Goal: Information Seeking & Learning: Check status

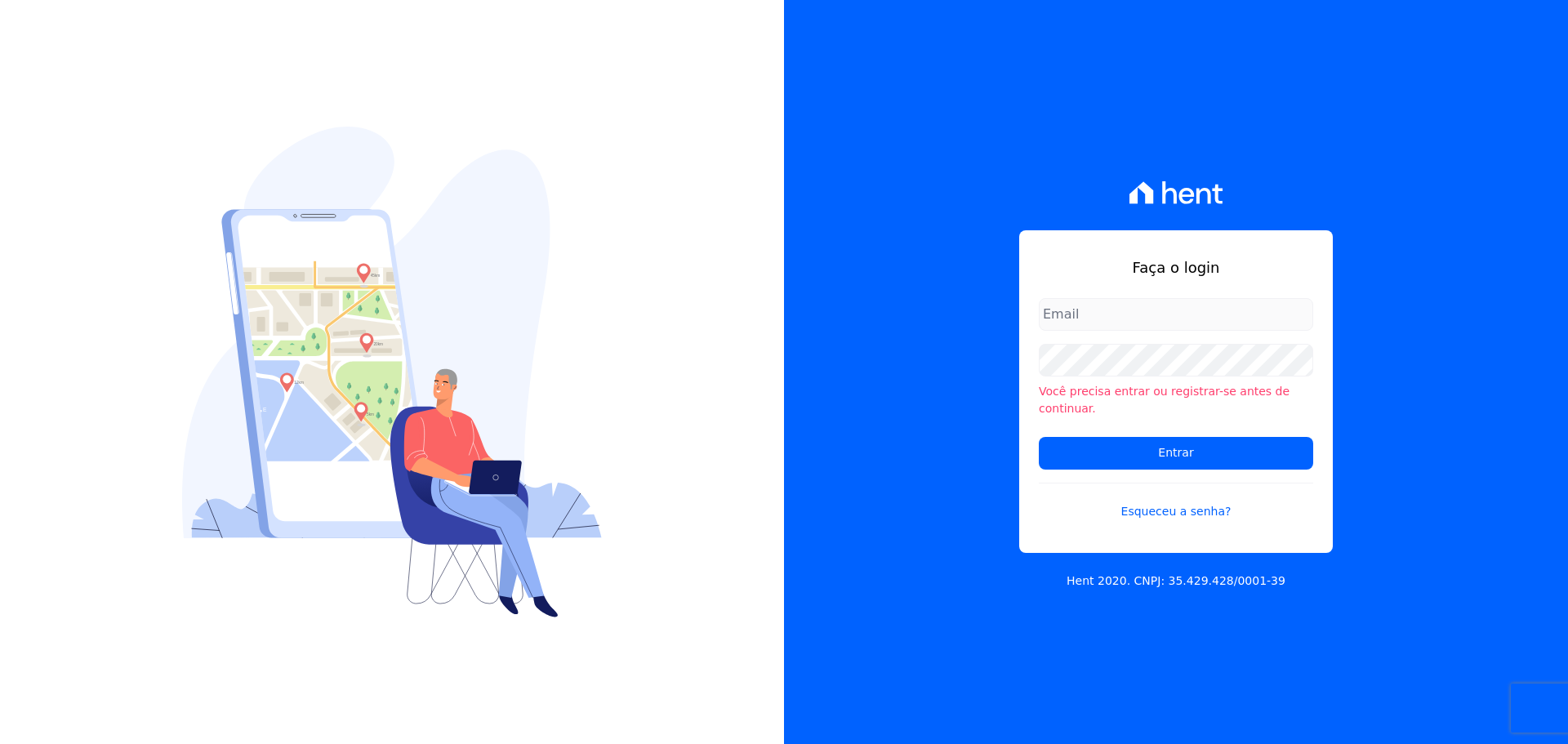
type input "[PERSON_NAME][EMAIL_ADDRESS][DOMAIN_NAME]"
click at [1169, 462] on form "[PERSON_NAME][EMAIL_ADDRESS][DOMAIN_NAME] Você precisa entrar ou registrar-[PER…" at bounding box center [1176, 419] width 275 height 242
click at [1169, 439] on input "Entrar" at bounding box center [1176, 454] width 275 height 33
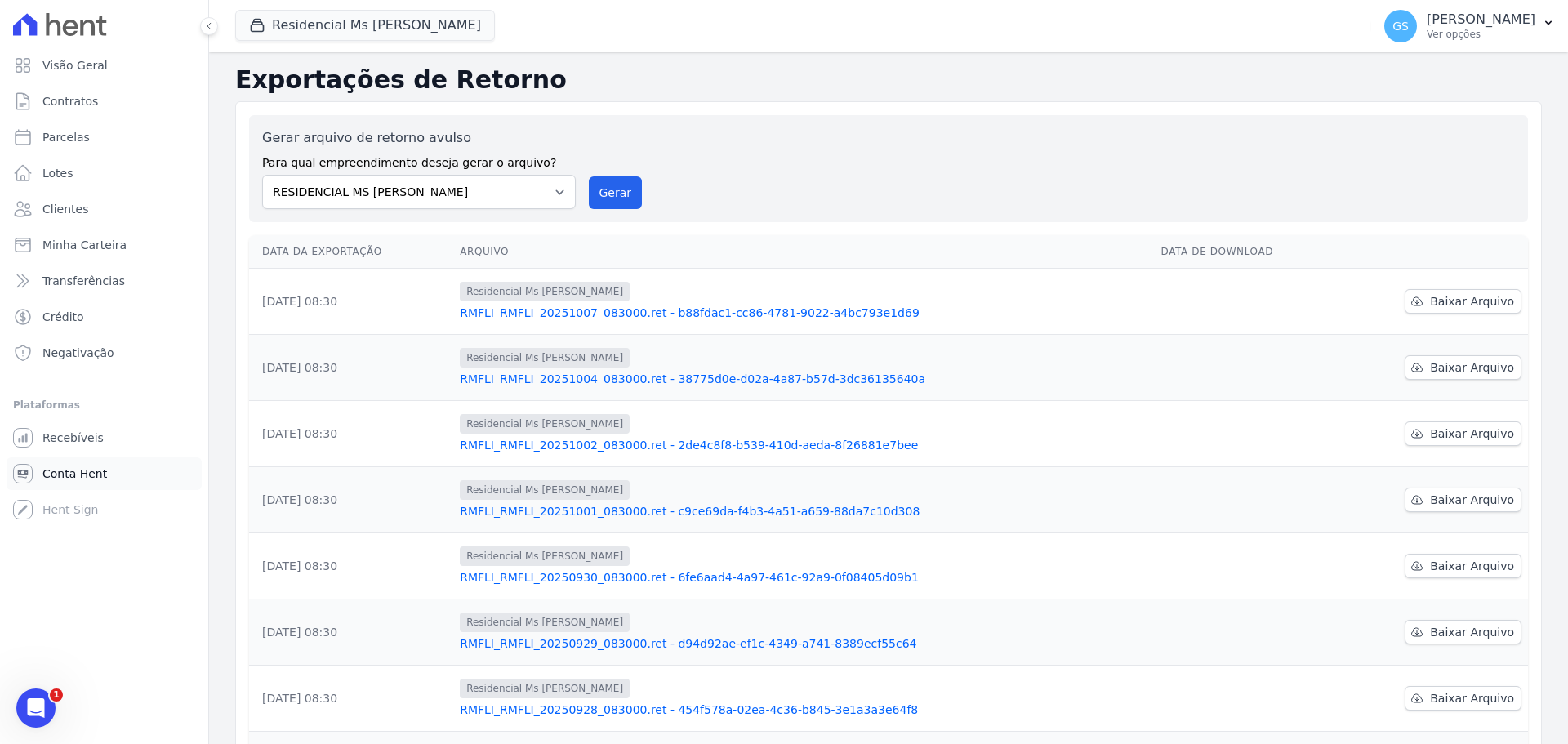
click at [70, 473] on span "Conta Hent" at bounding box center [74, 474] width 64 height 16
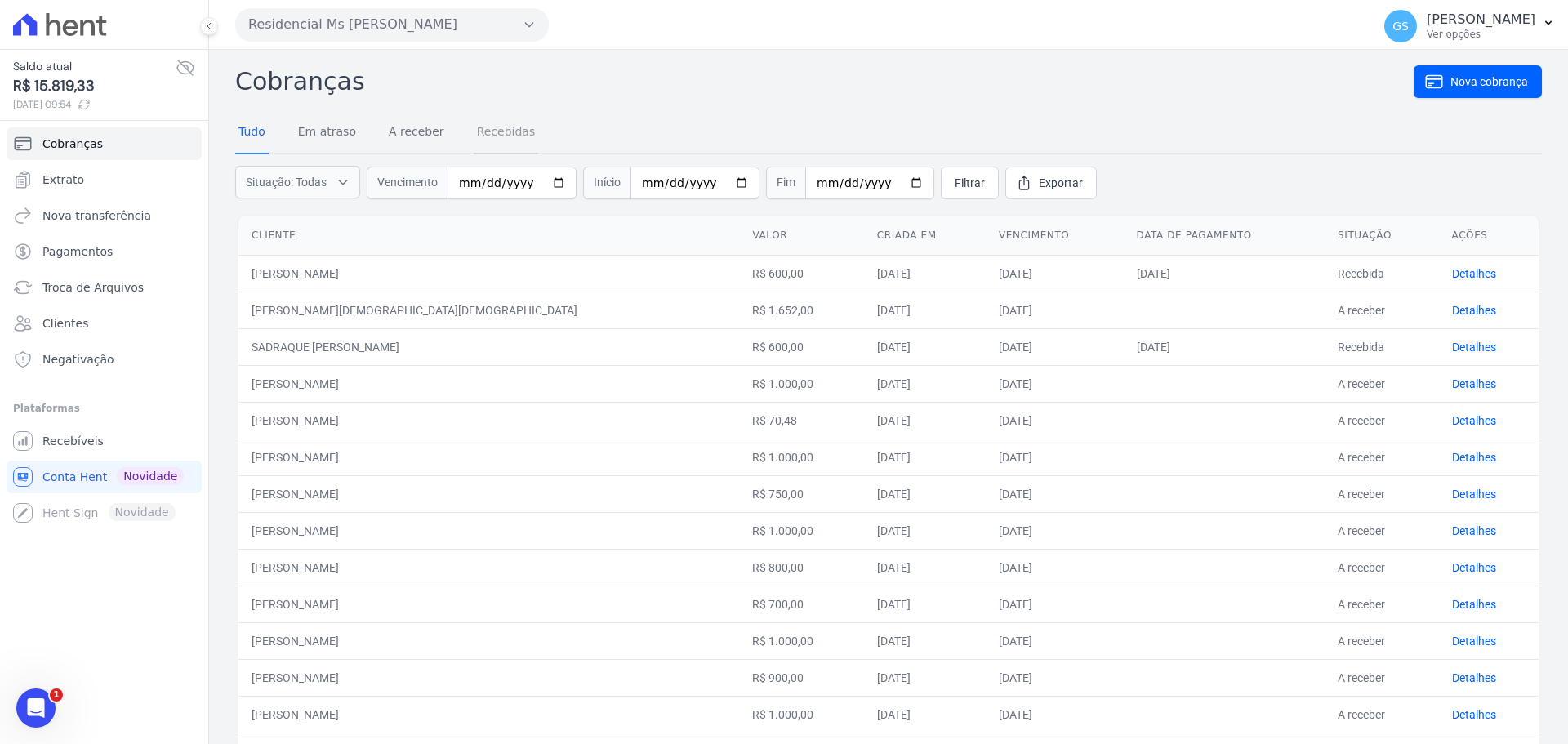
click at [478, 142] on link "Recebidas" at bounding box center [506, 133] width 65 height 42
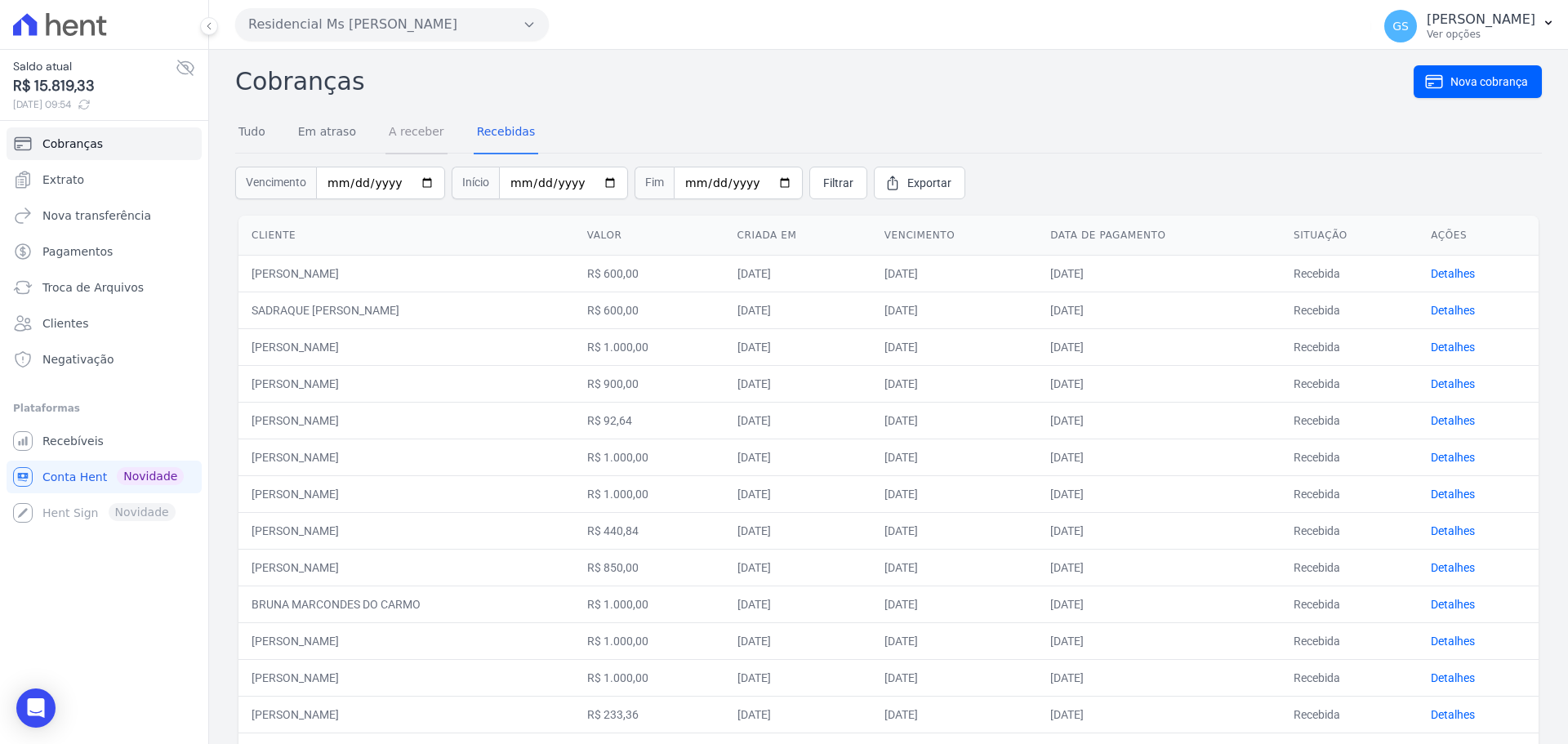
click at [402, 133] on link "A receber" at bounding box center [417, 133] width 62 height 42
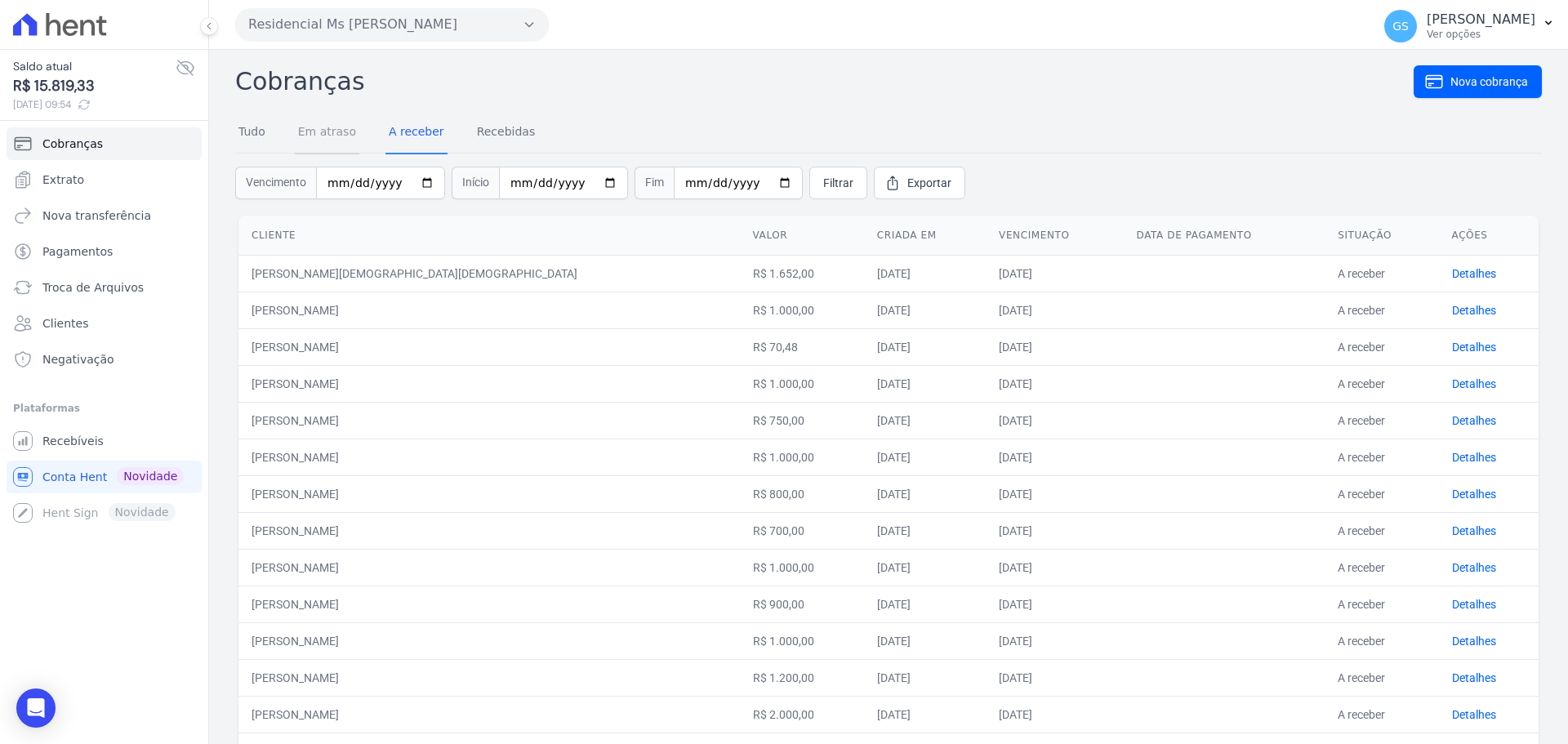
click at [309, 127] on link "Em atraso" at bounding box center [327, 133] width 64 height 42
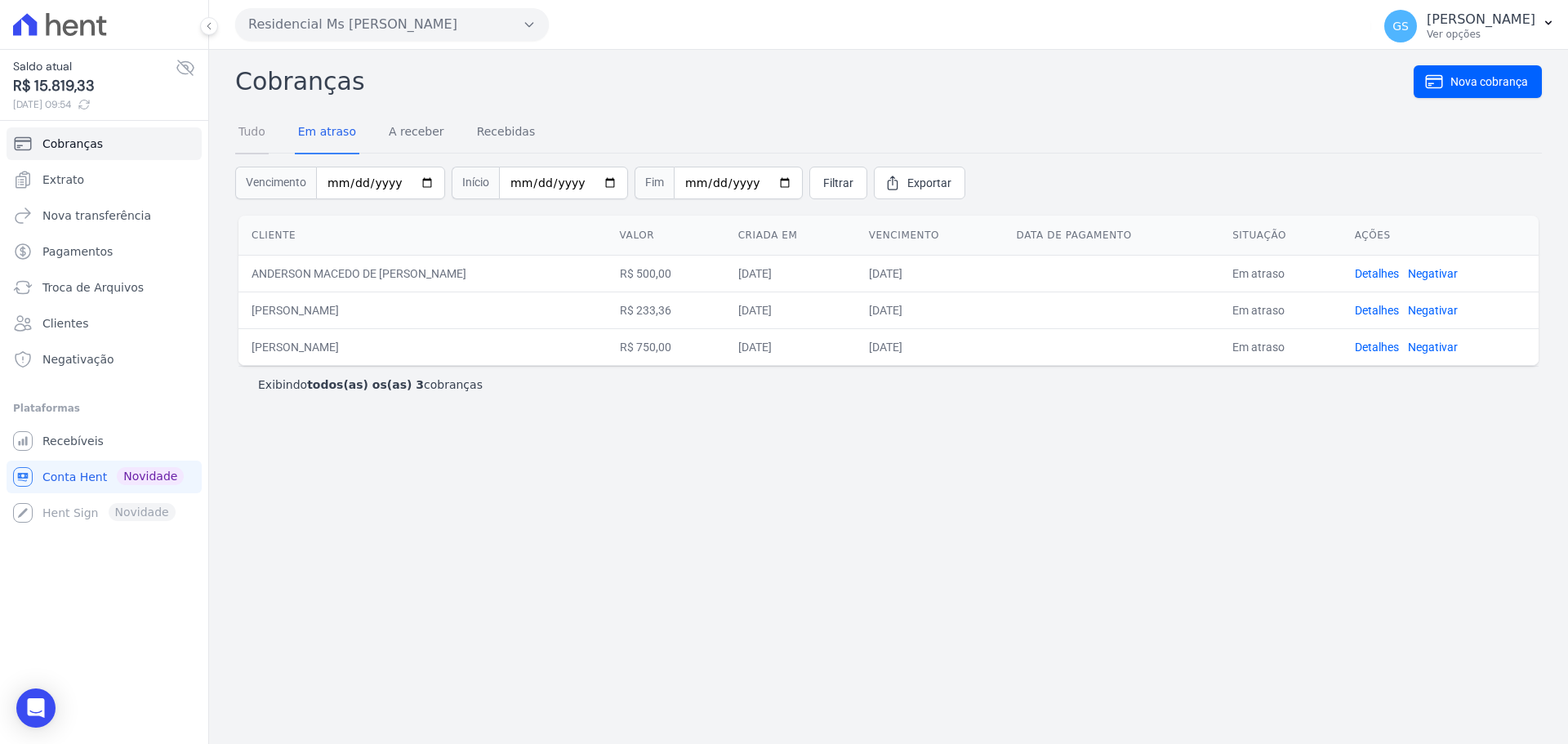
click at [252, 130] on link "Tudo" at bounding box center [252, 133] width 34 height 42
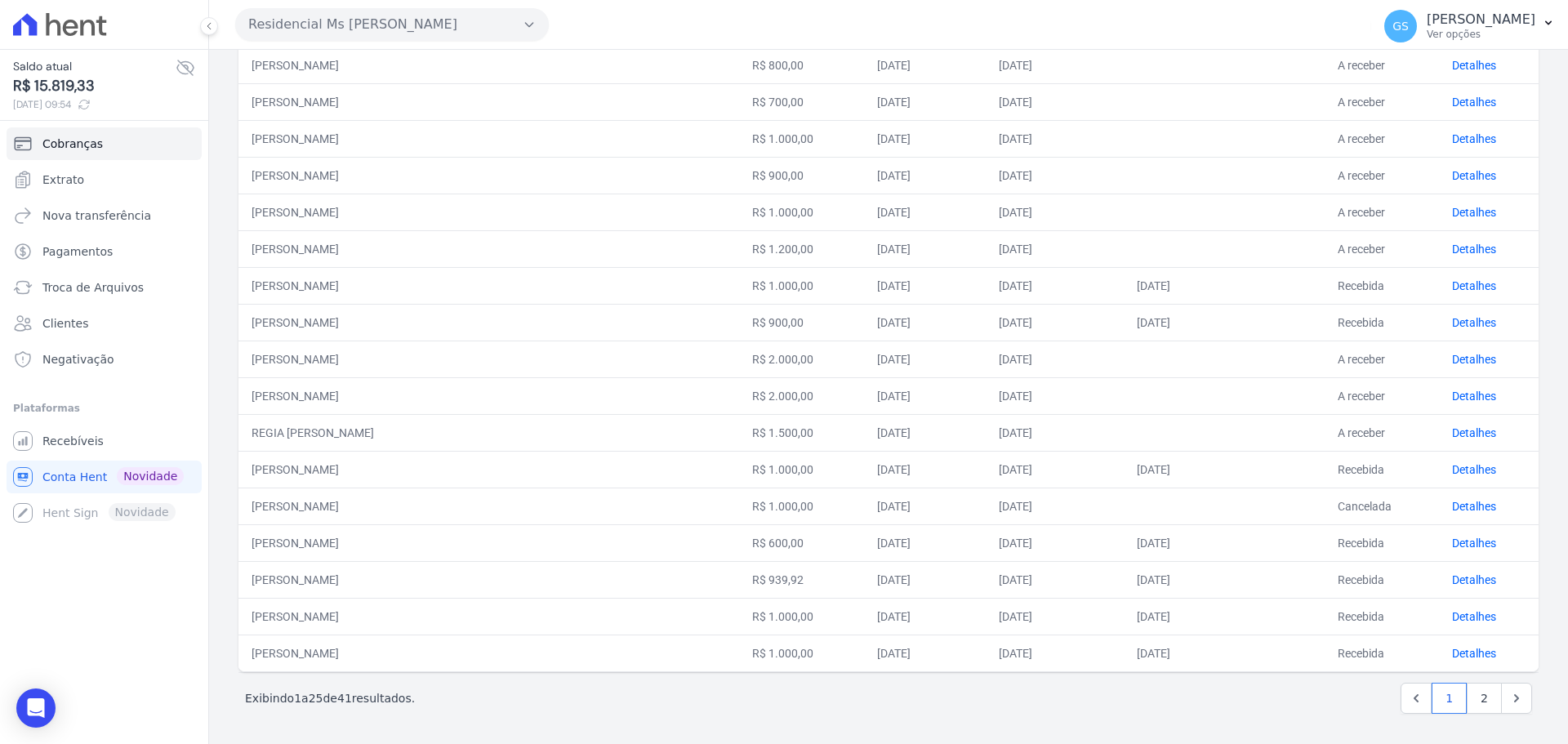
scroll to position [505, 0]
click at [1469, 700] on link "2" at bounding box center [1484, 696] width 35 height 31
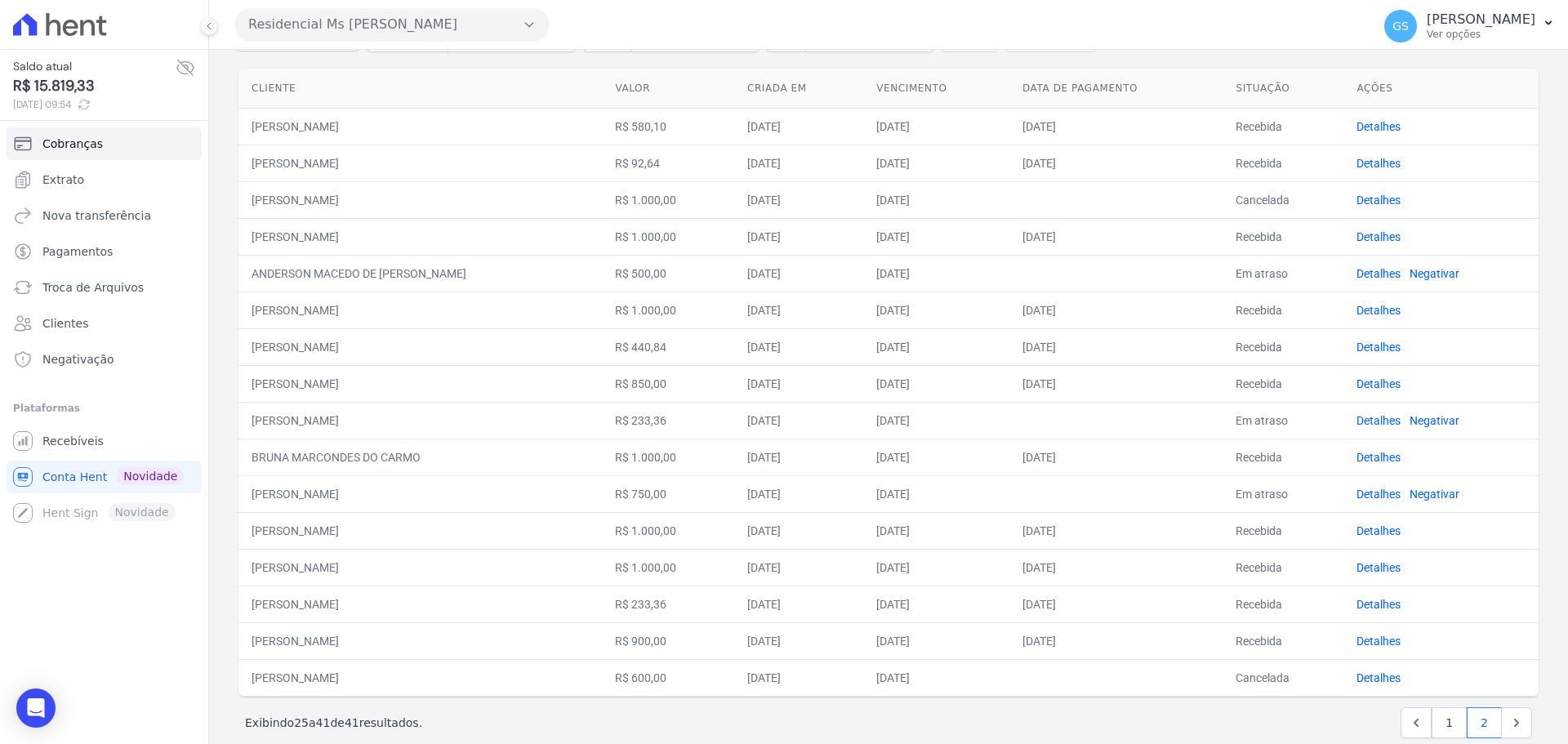
scroll to position [174, 0]
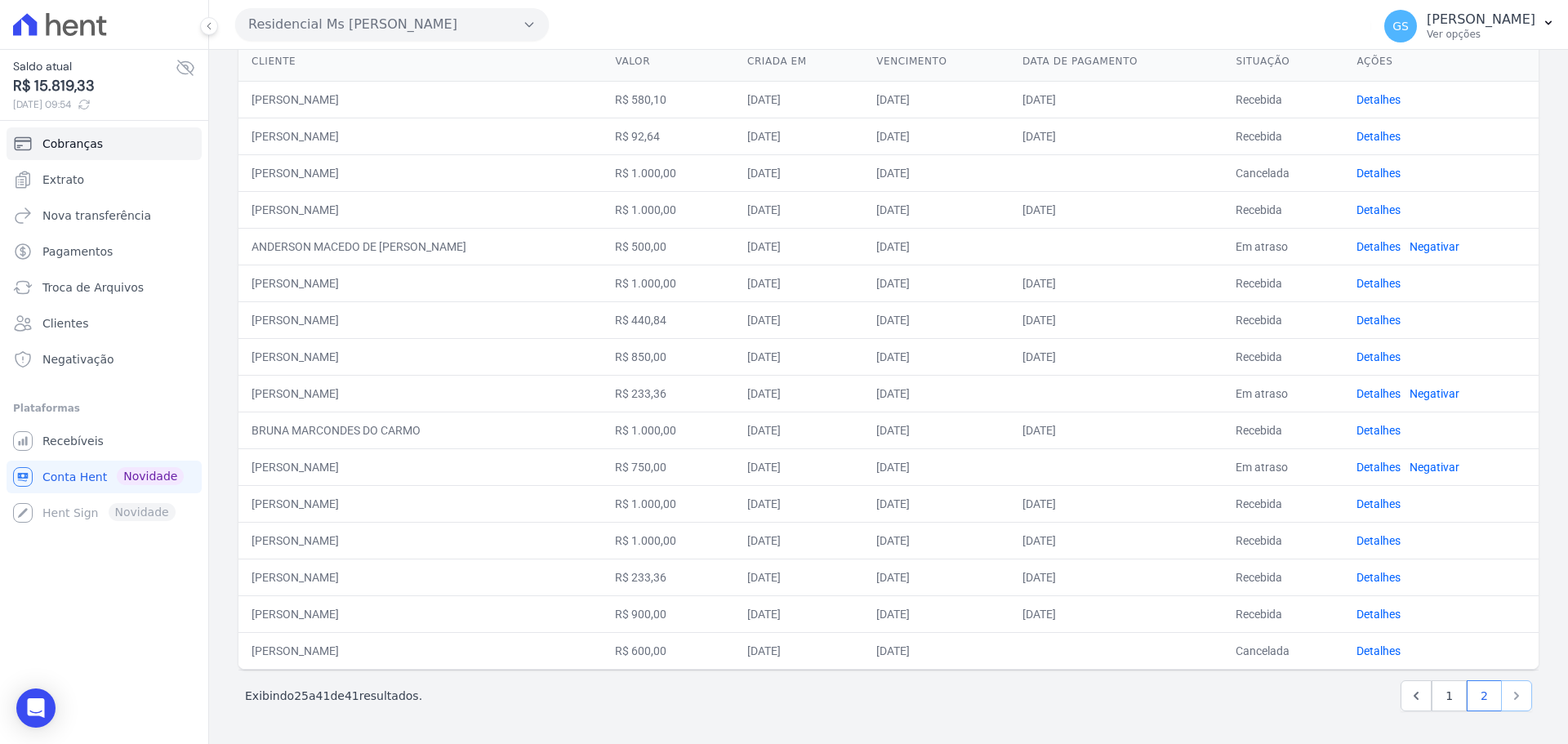
click at [1508, 695] on icon "Next" at bounding box center [1517, 696] width 16 height 16
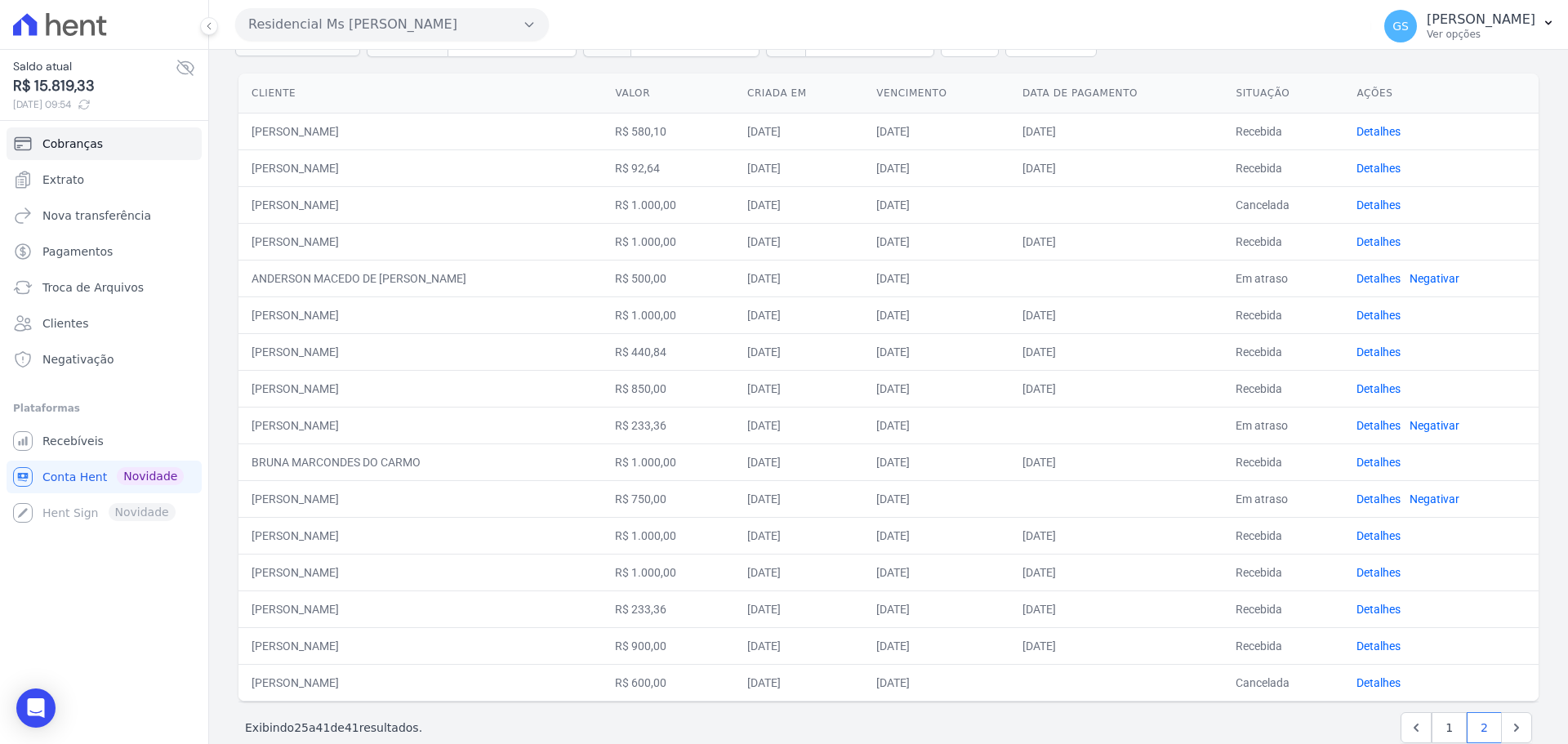
scroll to position [174, 0]
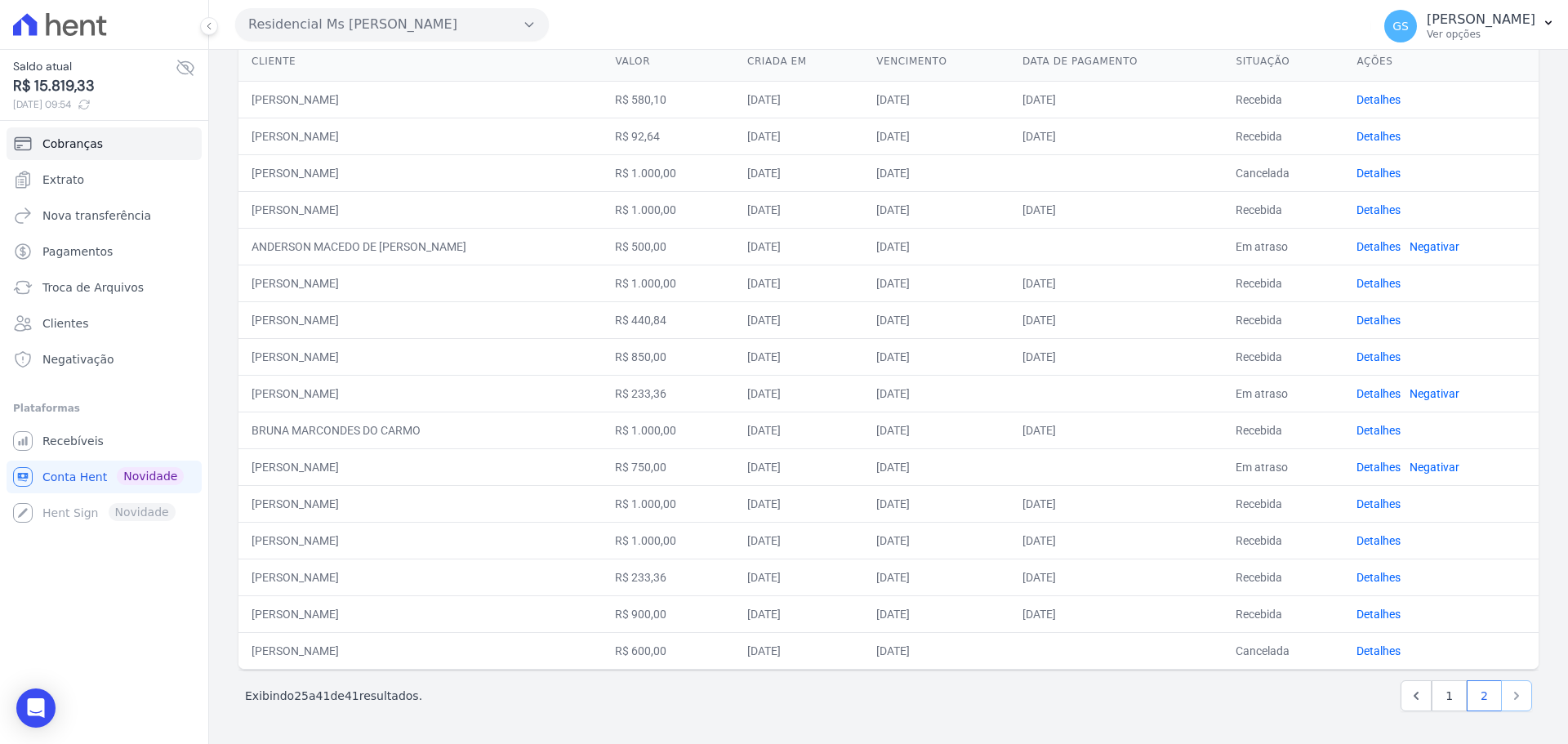
click at [1508, 698] on icon "Next" at bounding box center [1517, 696] width 16 height 16
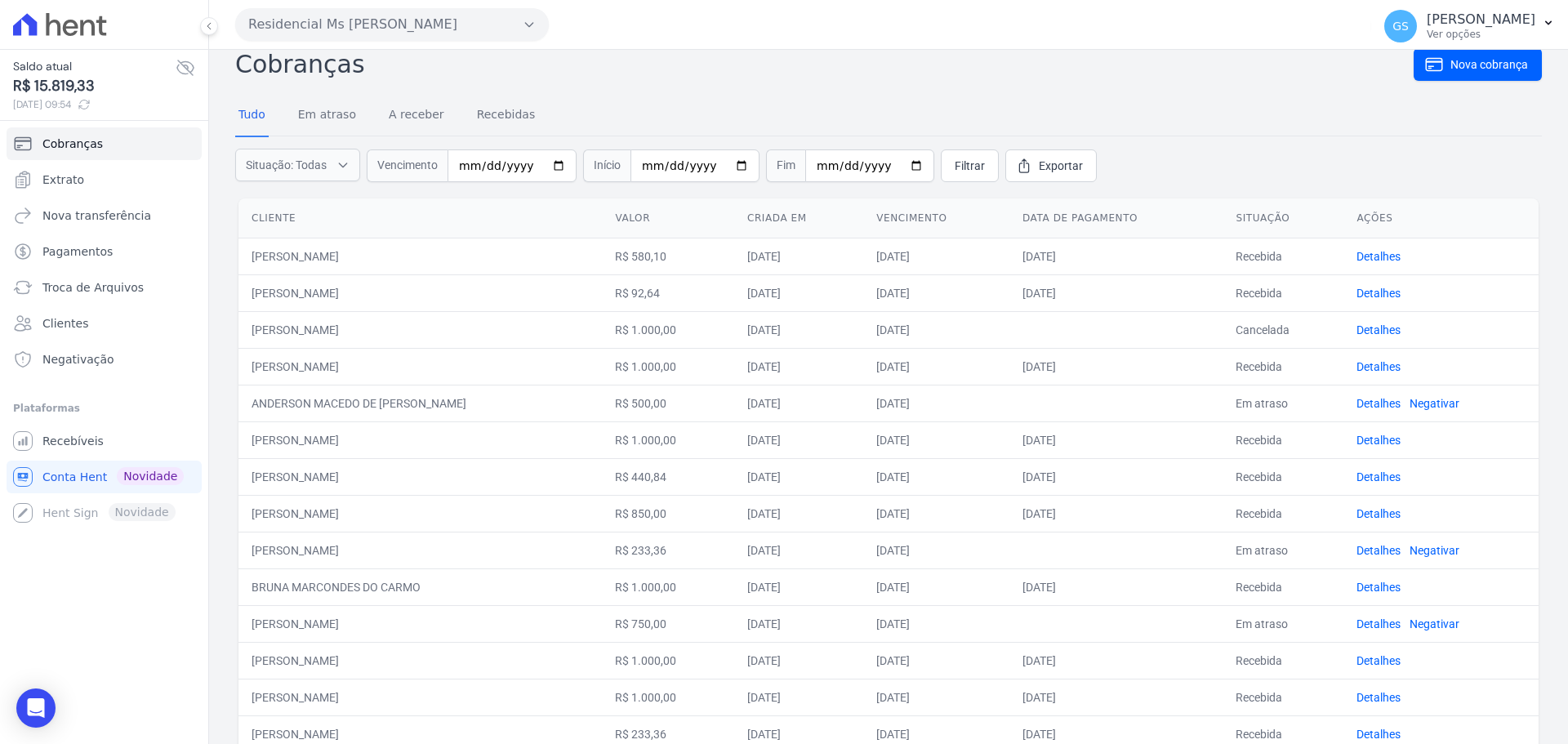
scroll to position [0, 0]
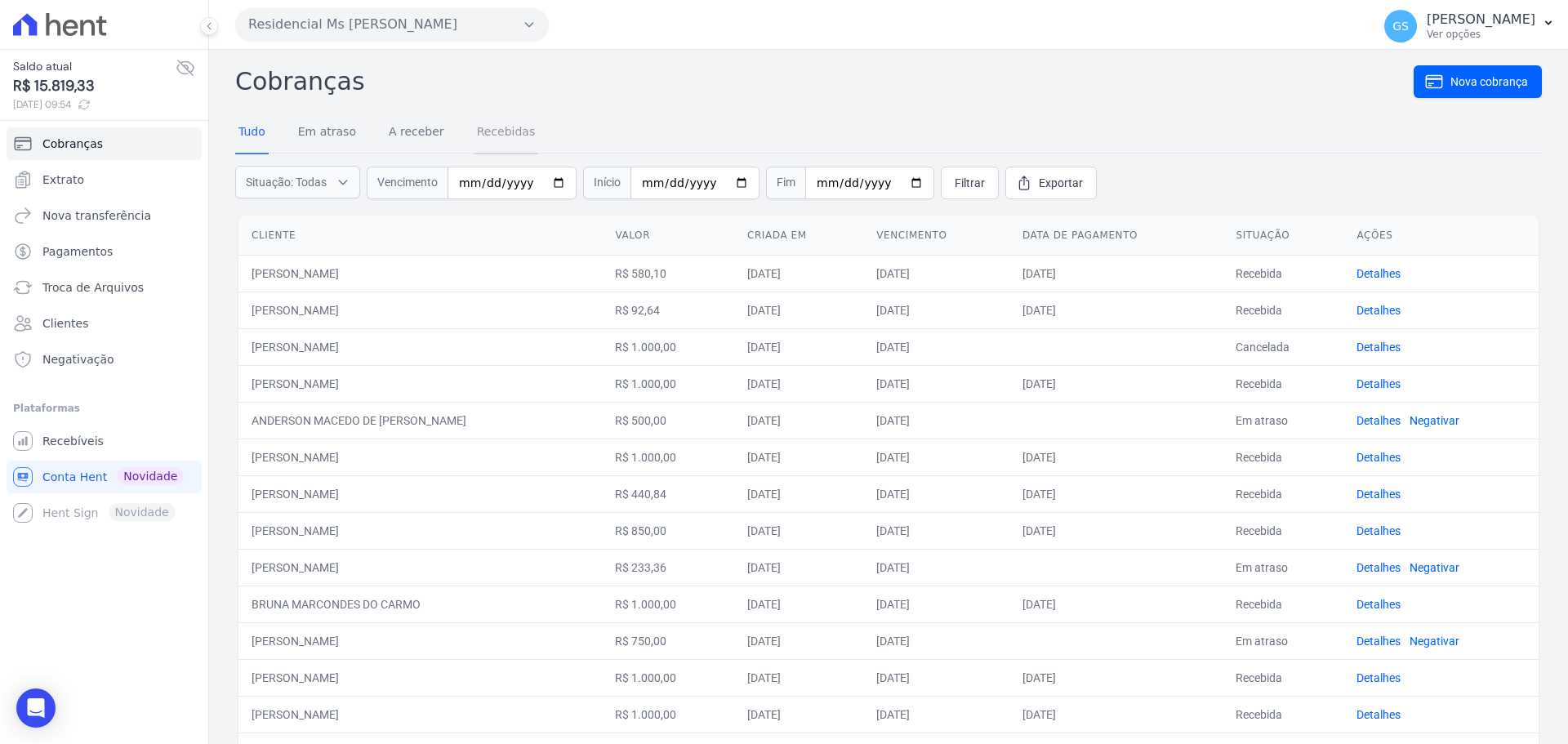
click at [474, 137] on link "Recebidas" at bounding box center [506, 133] width 65 height 42
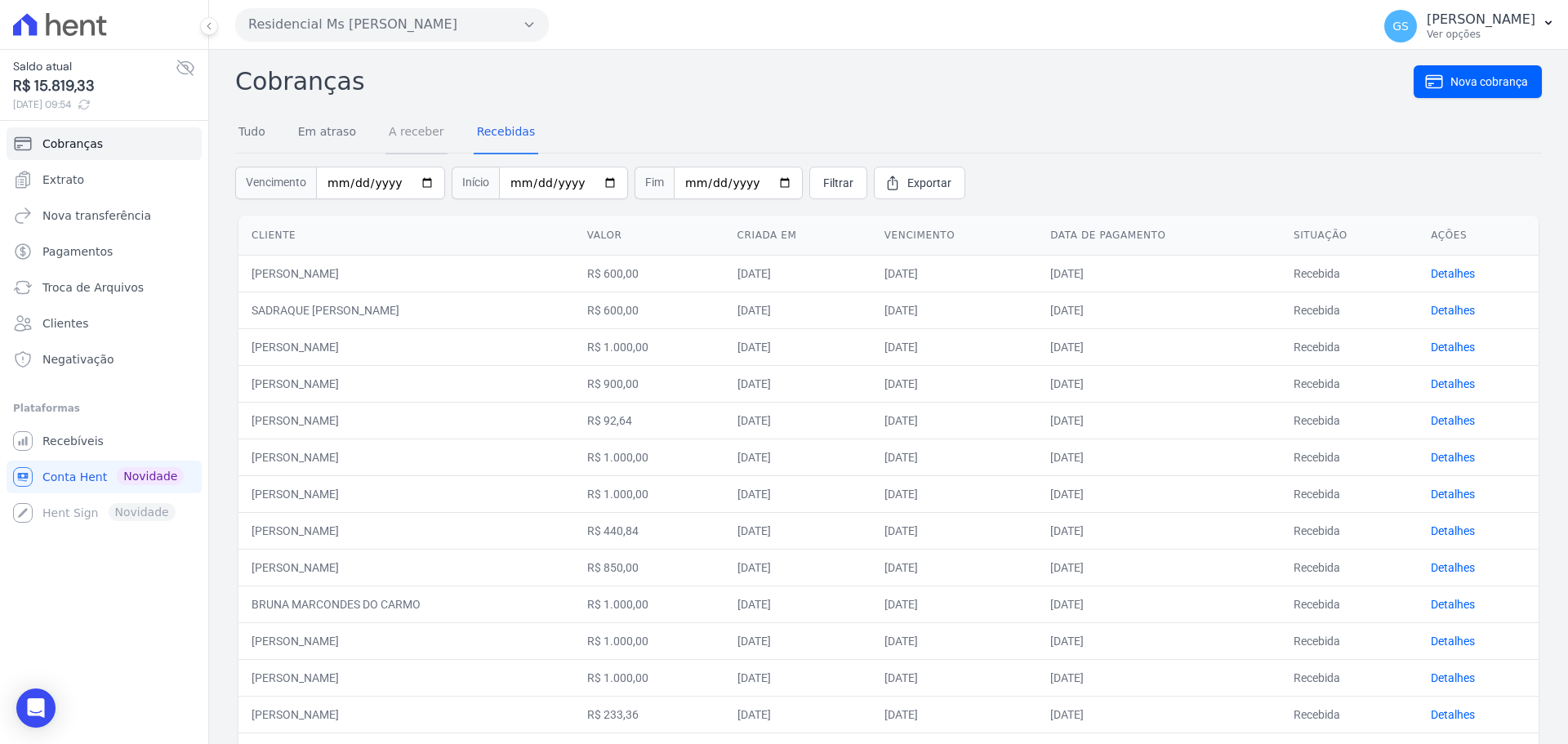
click at [386, 145] on link "A receber" at bounding box center [417, 133] width 62 height 42
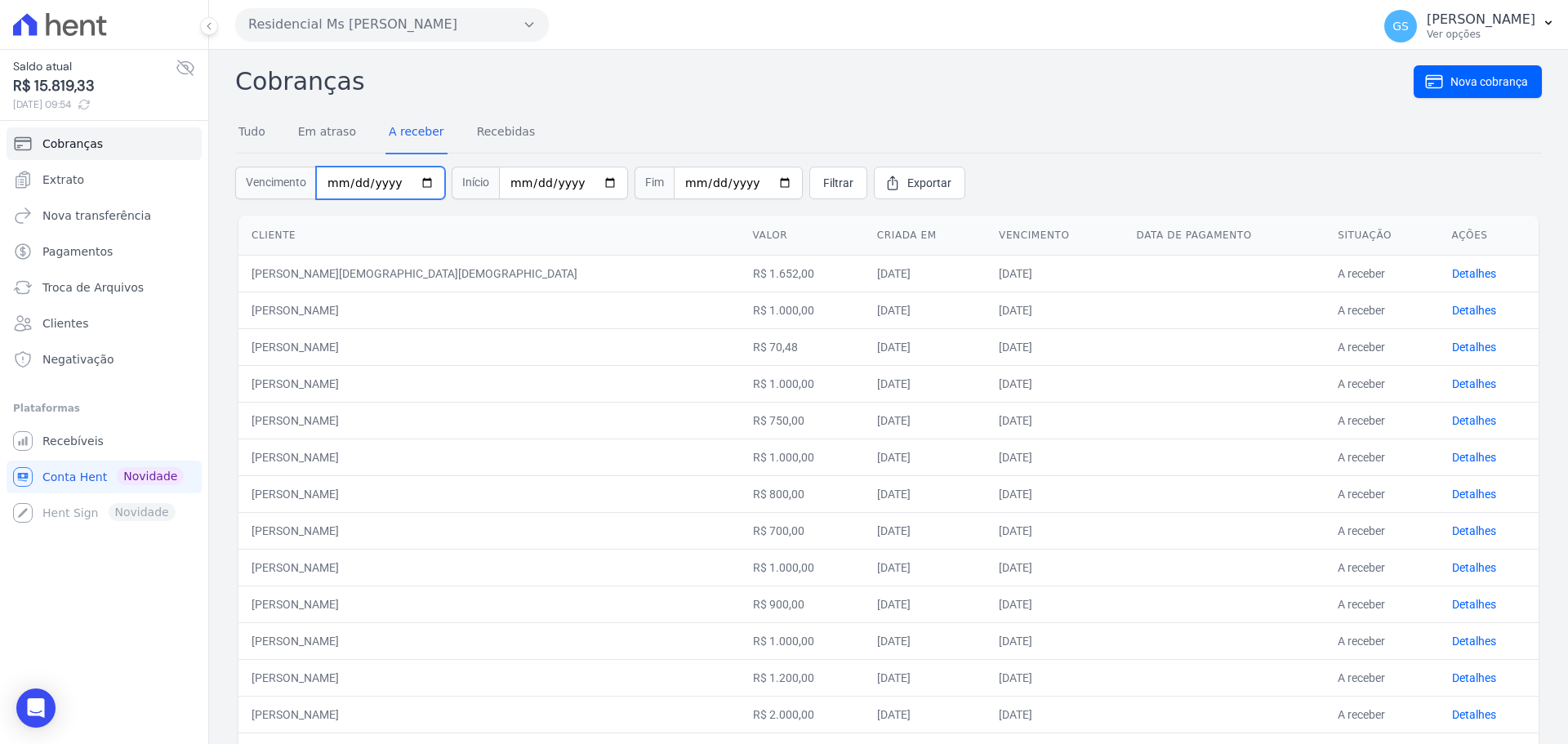
click at [331, 187] on input "date" at bounding box center [380, 183] width 129 height 33
type input "2025-09-10"
click at [823, 181] on span "Filtrar" at bounding box center [838, 183] width 30 height 16
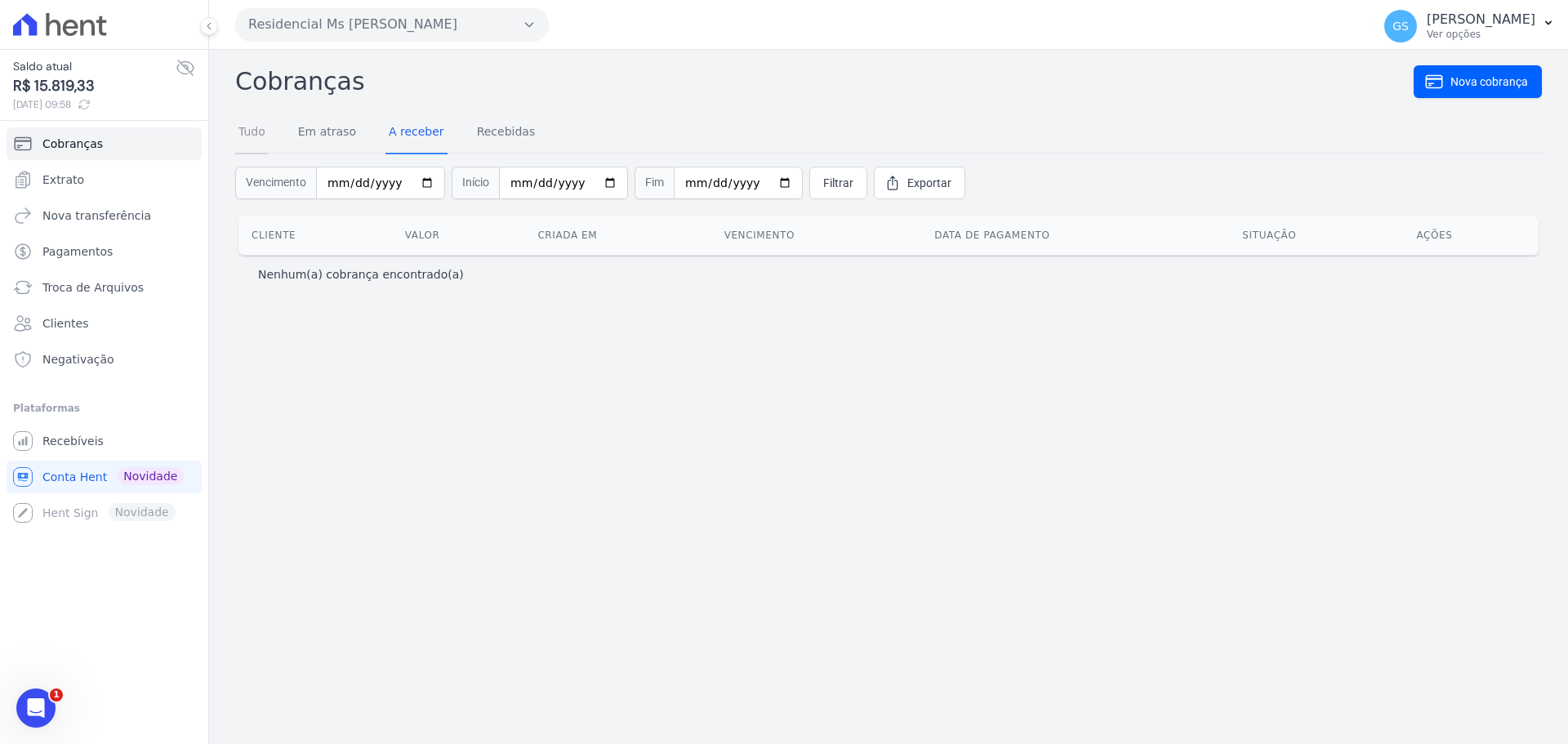
click at [260, 132] on link "Tudo" at bounding box center [252, 133] width 34 height 42
click at [534, 190] on input "2025-09-10" at bounding box center [512, 183] width 129 height 33
click at [534, 190] on input "date" at bounding box center [512, 183] width 129 height 33
drag, startPoint x: 523, startPoint y: 182, endPoint x: 408, endPoint y: 180, distance: 115.0
click at [408, 180] on div "Vencimento" at bounding box center [471, 183] width 210 height 33
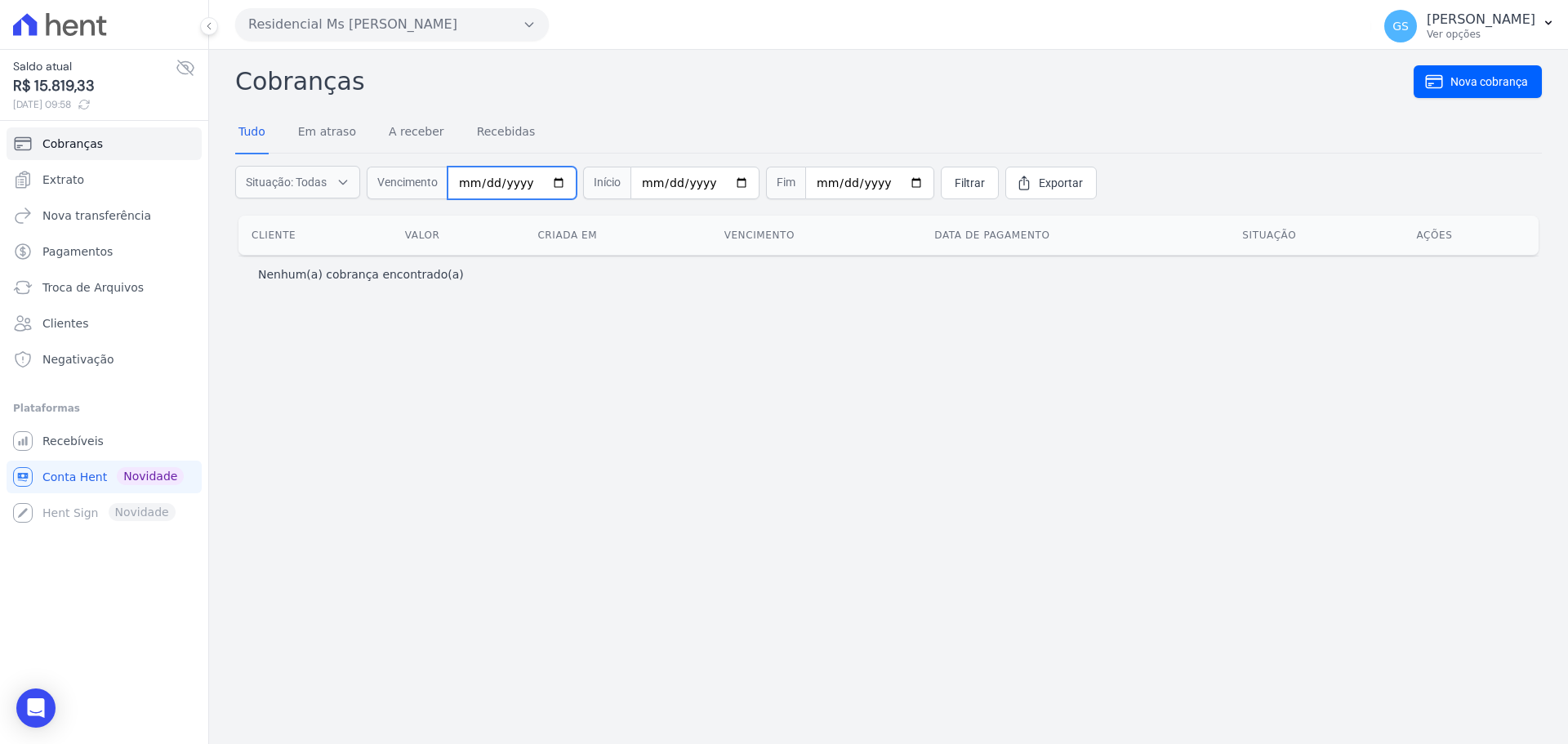
click at [493, 185] on input "date" at bounding box center [512, 183] width 129 height 33
click at [490, 181] on input "date" at bounding box center [512, 183] width 129 height 33
click at [515, 180] on input "date" at bounding box center [512, 183] width 129 height 33
click at [638, 109] on div "Cobranças Nova cobrança Tudo Em atraso A receber Recebidas Situação: Todas Em a…" at bounding box center [888, 180] width 1306 height 233
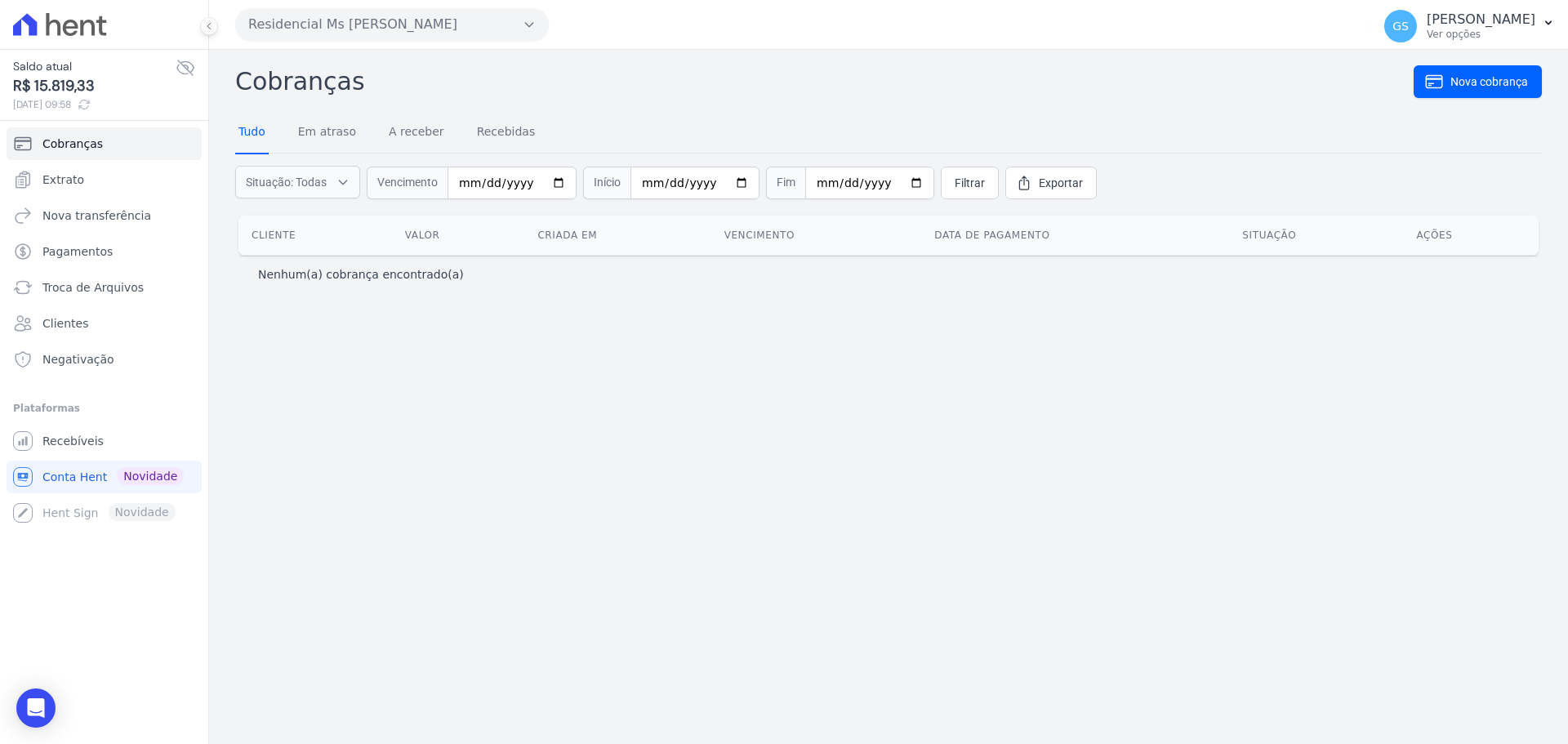
click at [240, 130] on link "Tudo" at bounding box center [252, 133] width 34 height 42
click at [348, 176] on icon "button" at bounding box center [343, 182] width 13 height 16
click at [534, 183] on input "2025-09-10" at bounding box center [512, 183] width 129 height 33
click at [506, 182] on input "date" at bounding box center [512, 183] width 129 height 33
click at [481, 187] on input "date" at bounding box center [512, 183] width 129 height 33
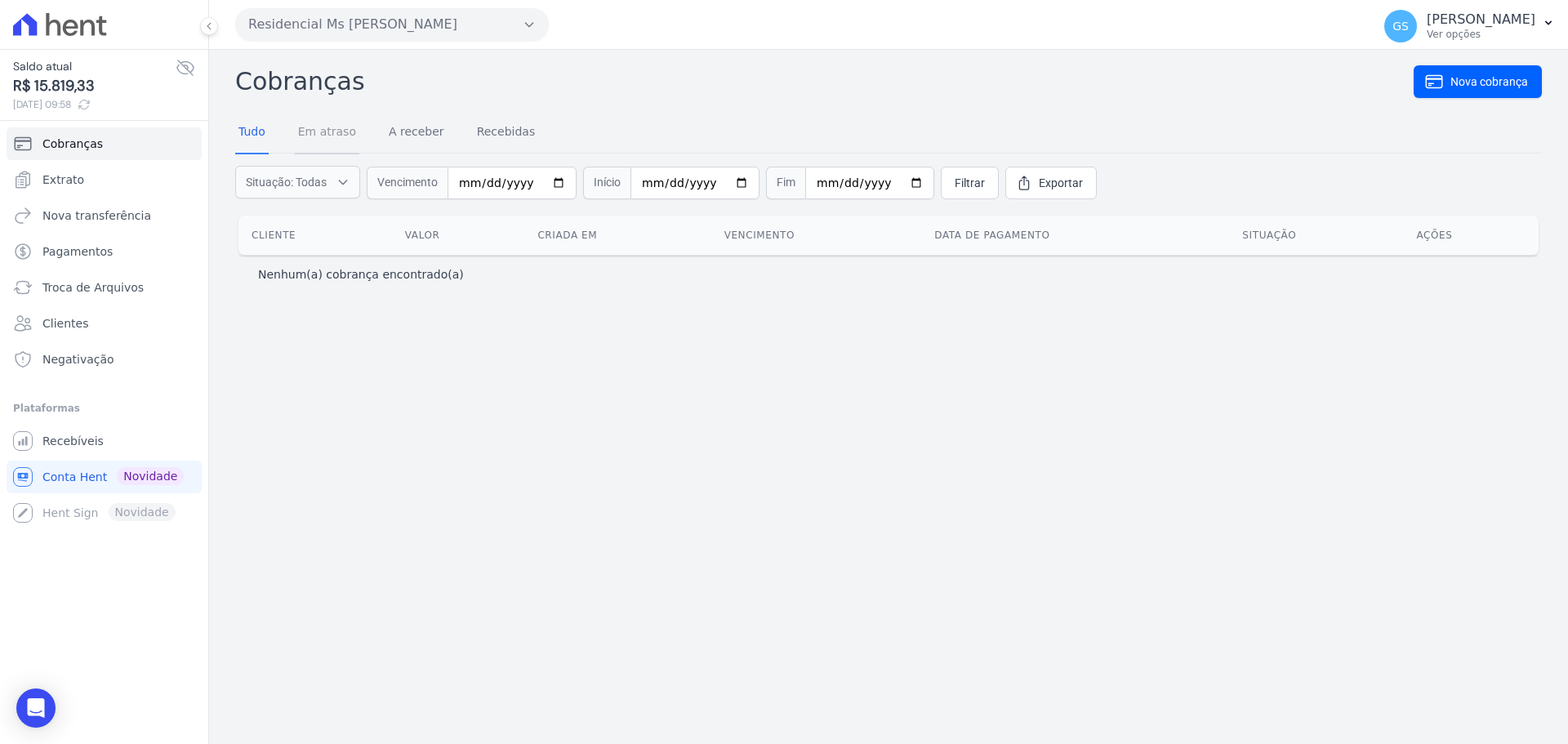
click at [327, 135] on link "Em atraso" at bounding box center [327, 133] width 64 height 42
click at [263, 134] on link "Tudo" at bounding box center [252, 133] width 34 height 42
click at [548, 187] on input "2025-09-10" at bounding box center [512, 183] width 129 height 33
click at [739, 385] on div "Cobranças Nova cobrança Tudo Em atraso A receber Recebidas Situação: Todas Em a…" at bounding box center [887, 397] width 1358 height 695
click at [523, 185] on input "2025-09-10" at bounding box center [512, 183] width 129 height 33
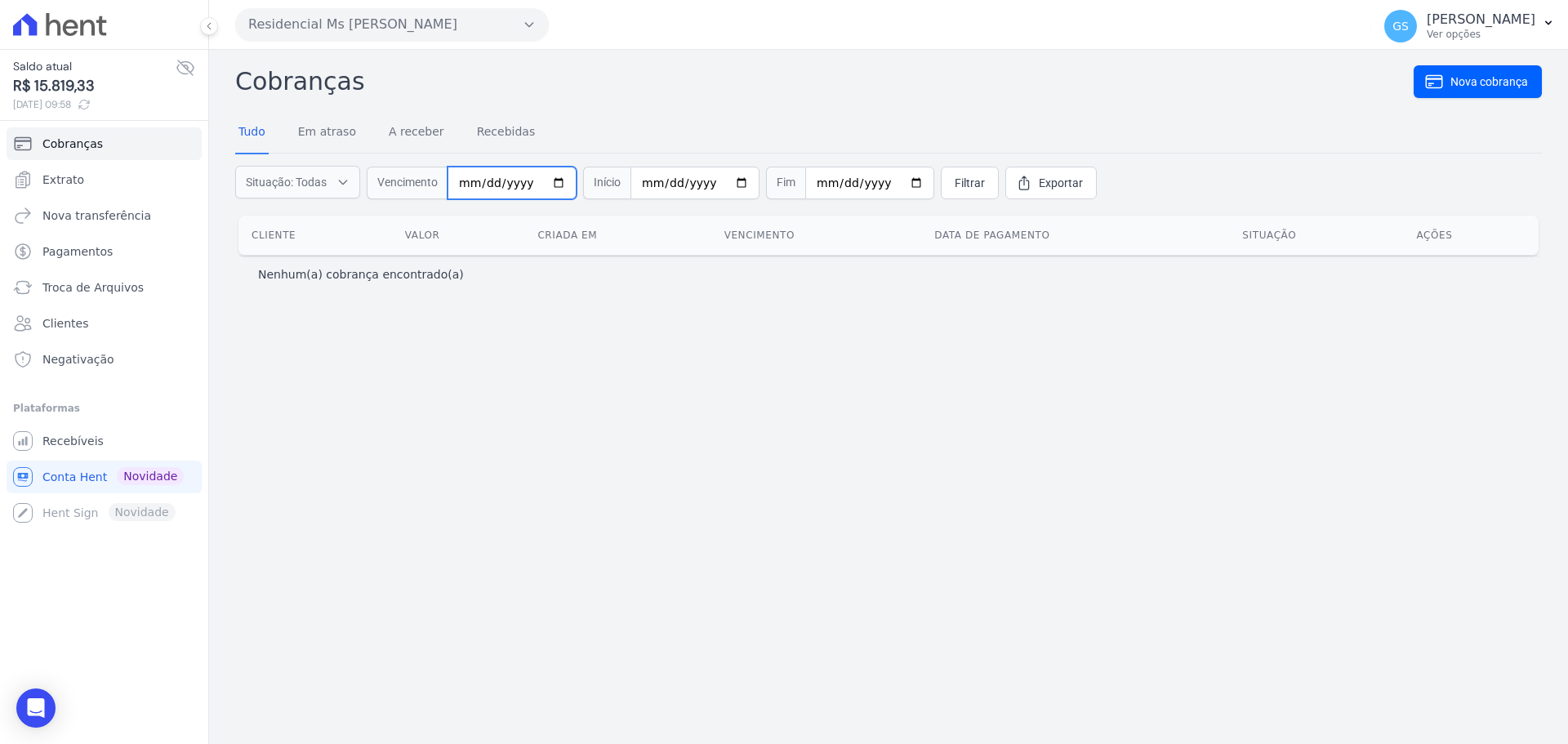
click at [510, 181] on input "date" at bounding box center [512, 183] width 129 height 33
click at [494, 181] on input "date" at bounding box center [512, 183] width 129 height 33
click at [490, 181] on input "date" at bounding box center [512, 183] width 129 height 33
click at [570, 343] on div "Cobranças Nova cobrança Tudo Em atraso A receber Recebidas Situação: Todas Em a…" at bounding box center [887, 397] width 1358 height 695
click at [240, 132] on link "Tudo" at bounding box center [252, 133] width 34 height 42
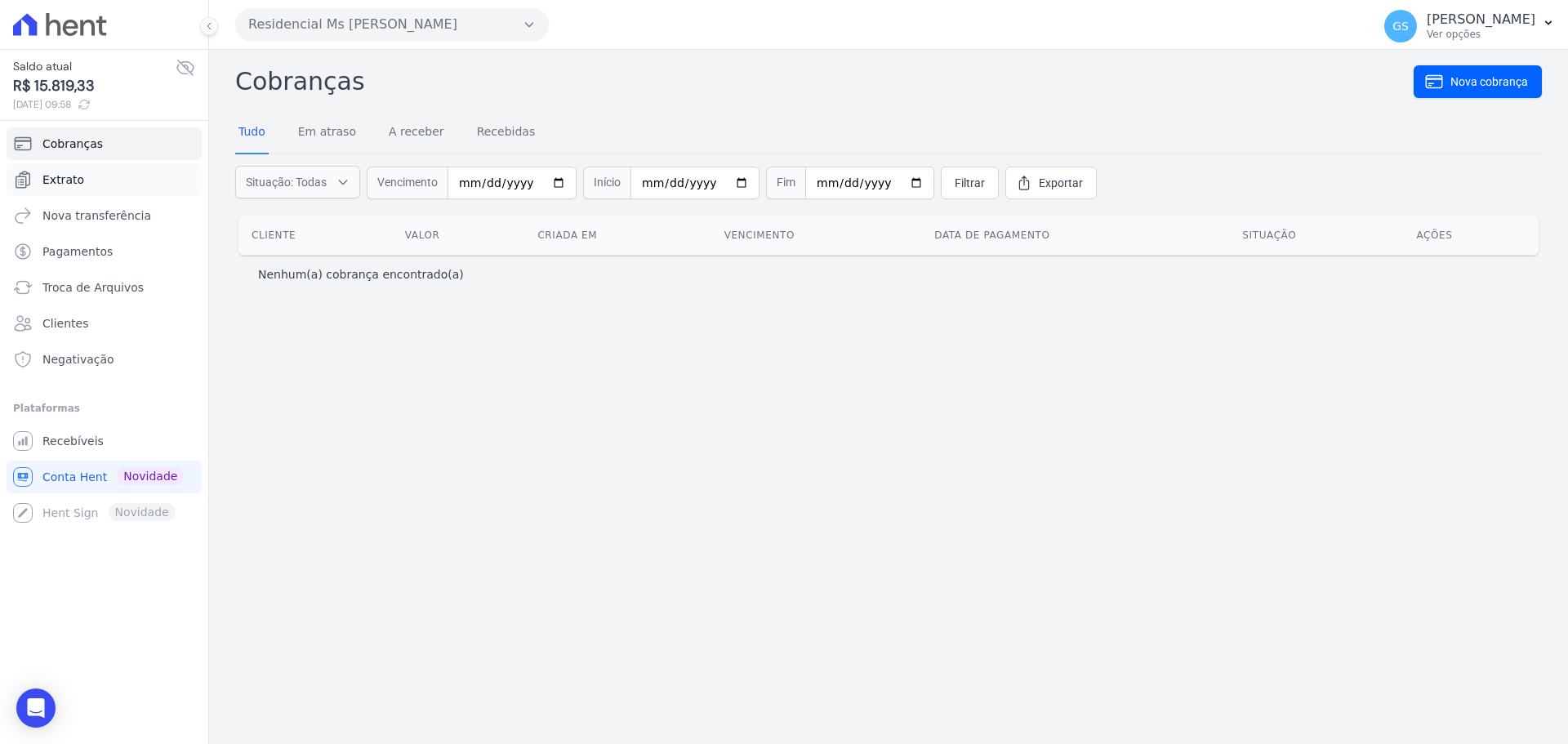
click at [76, 186] on span "Extrato" at bounding box center [62, 180] width 41 height 16
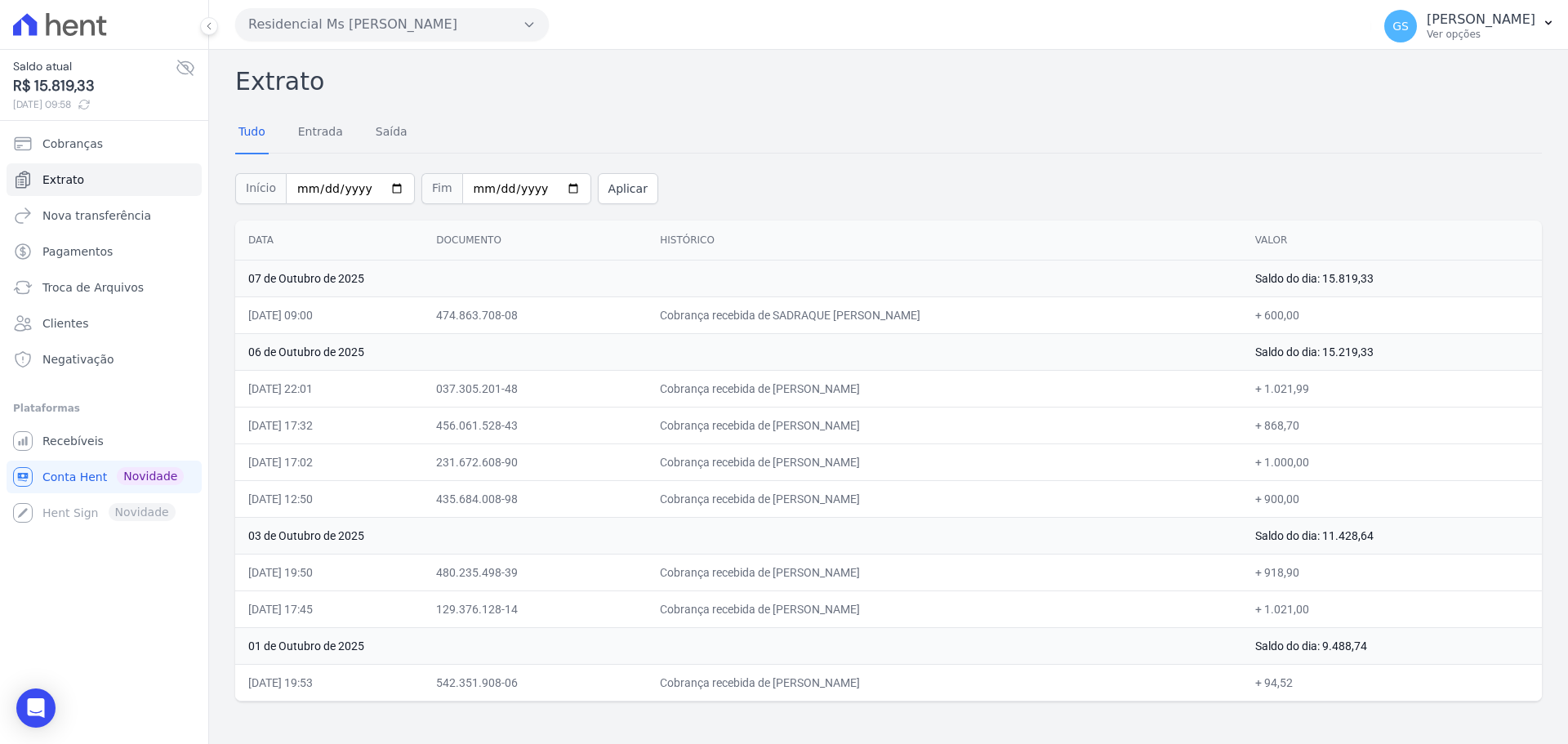
click at [841, 436] on td "Cobrança recebida de FERNANDA THAIS LIMA FERNANDES" at bounding box center [943, 425] width 594 height 37
click at [100, 240] on link "Pagamentos" at bounding box center [103, 252] width 195 height 33
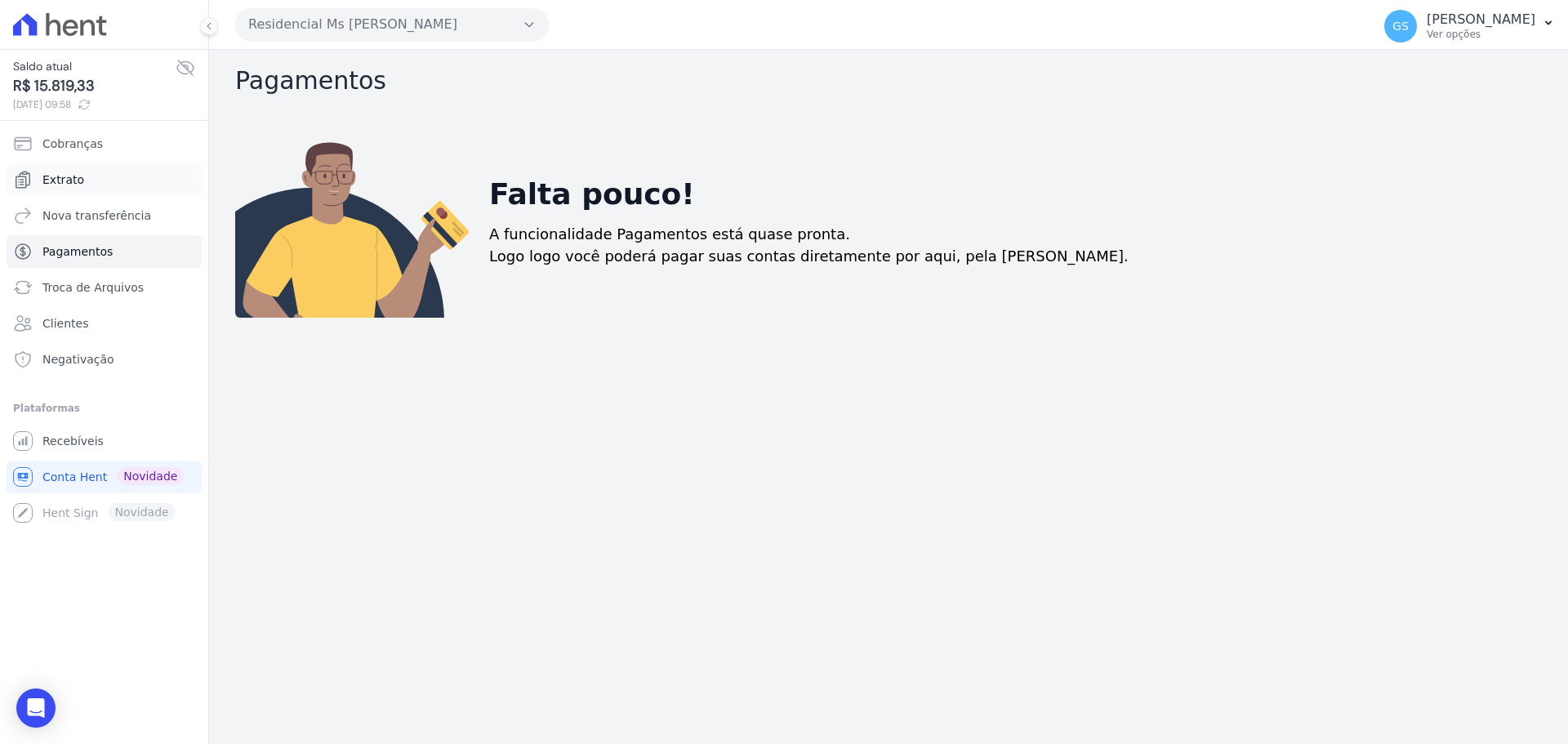
click at [89, 179] on link "Extrato" at bounding box center [103, 180] width 195 height 33
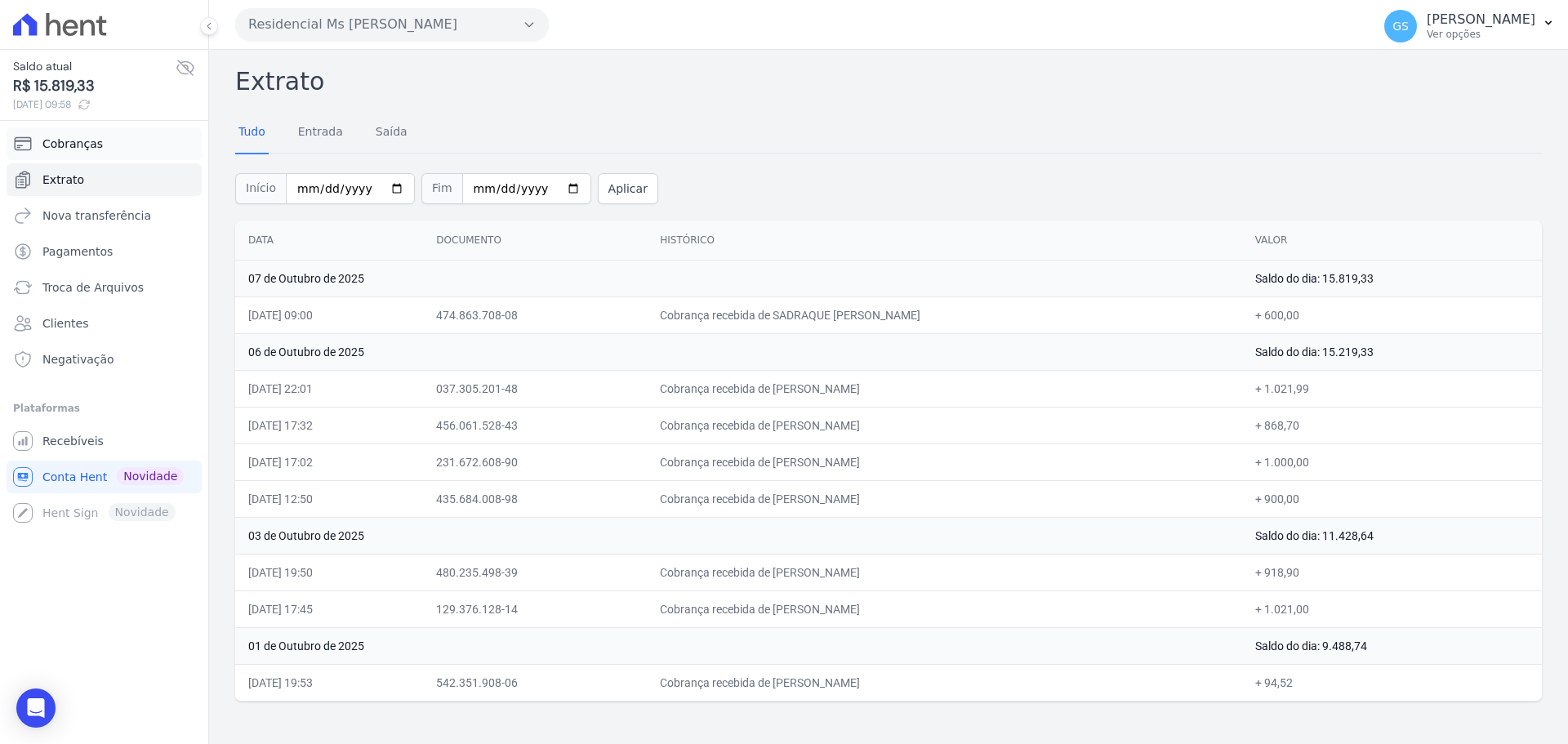
click at [92, 149] on span "Cobranças" at bounding box center [72, 144] width 60 height 16
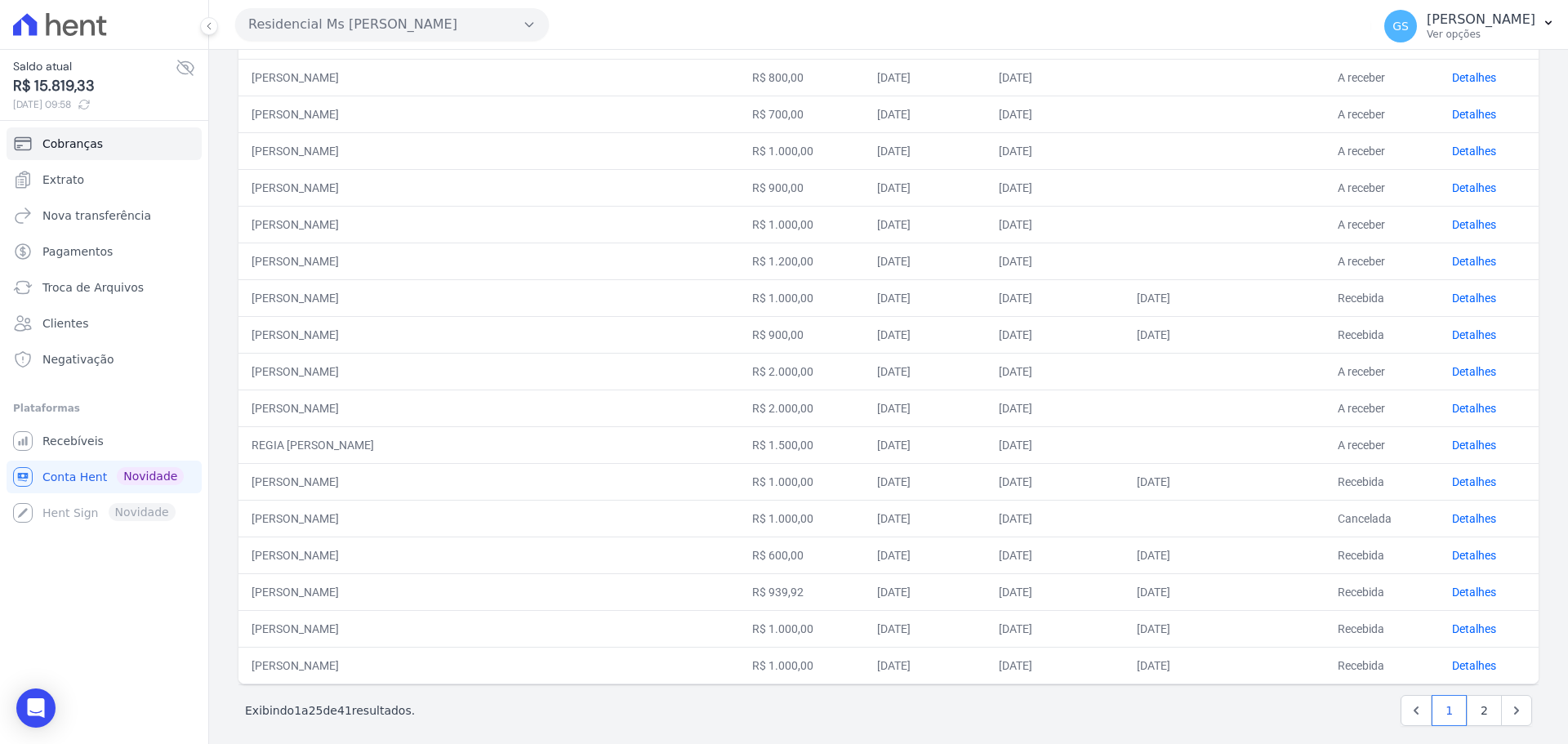
scroll to position [505, 0]
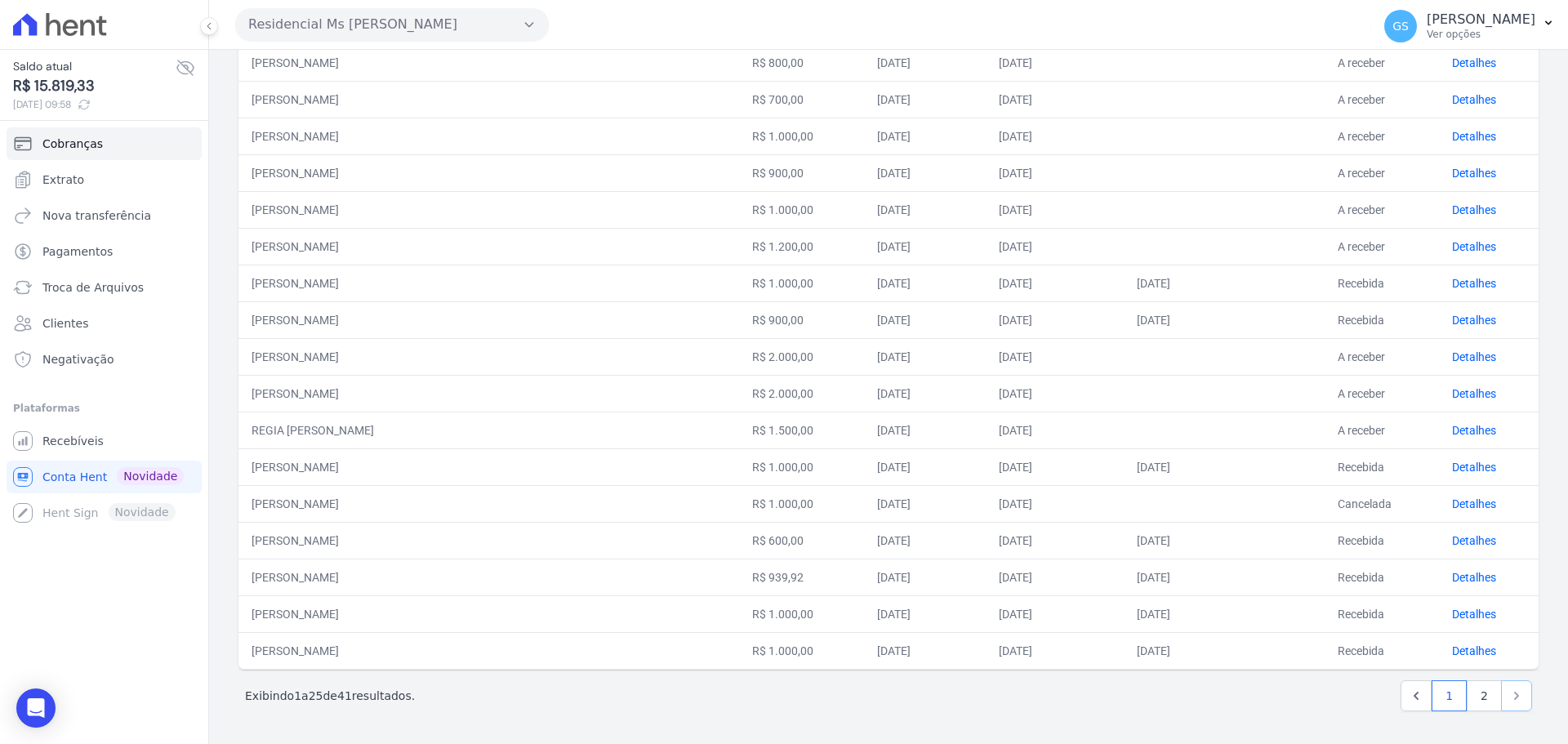
click at [1508, 701] on icon "Next" at bounding box center [1517, 696] width 16 height 16
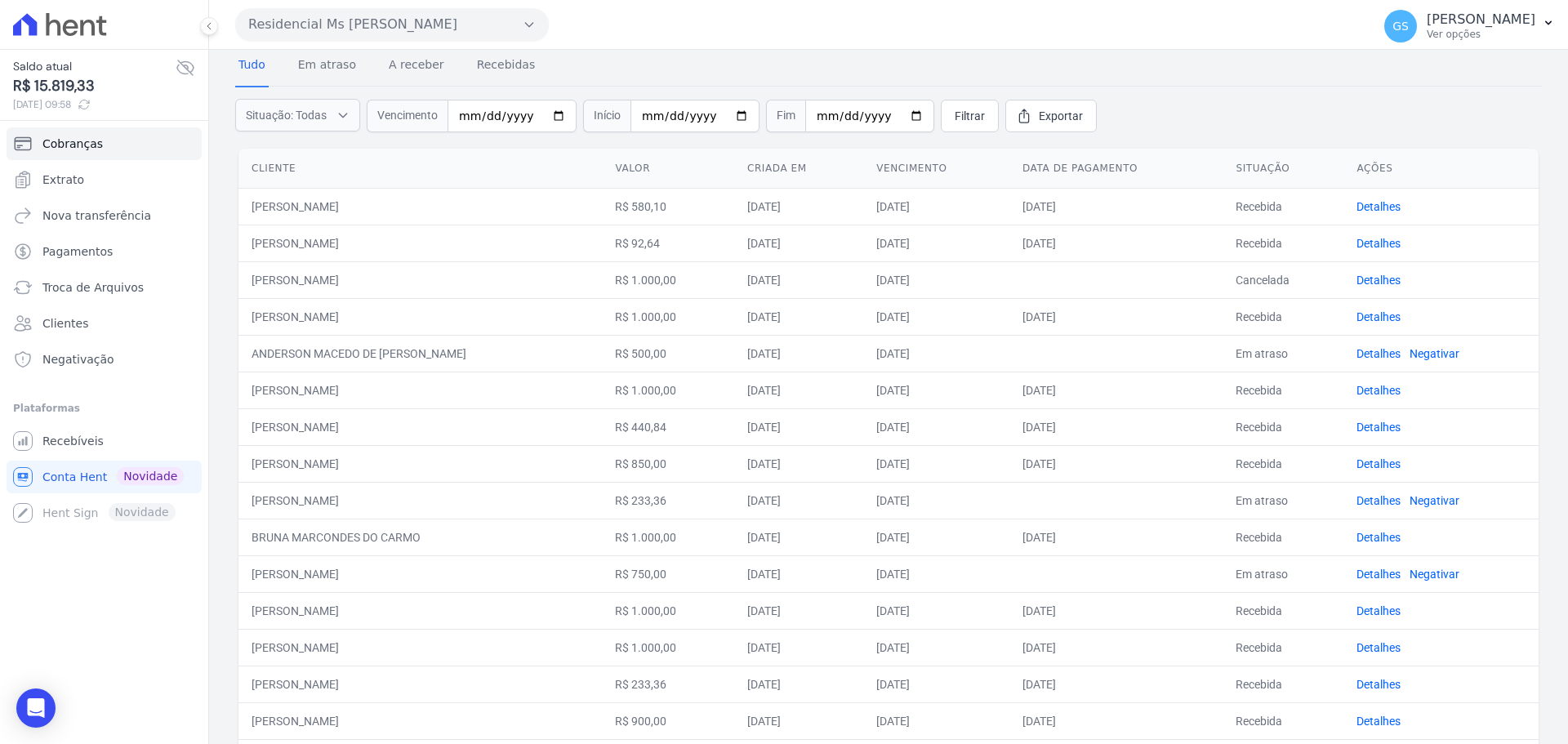
scroll to position [174, 0]
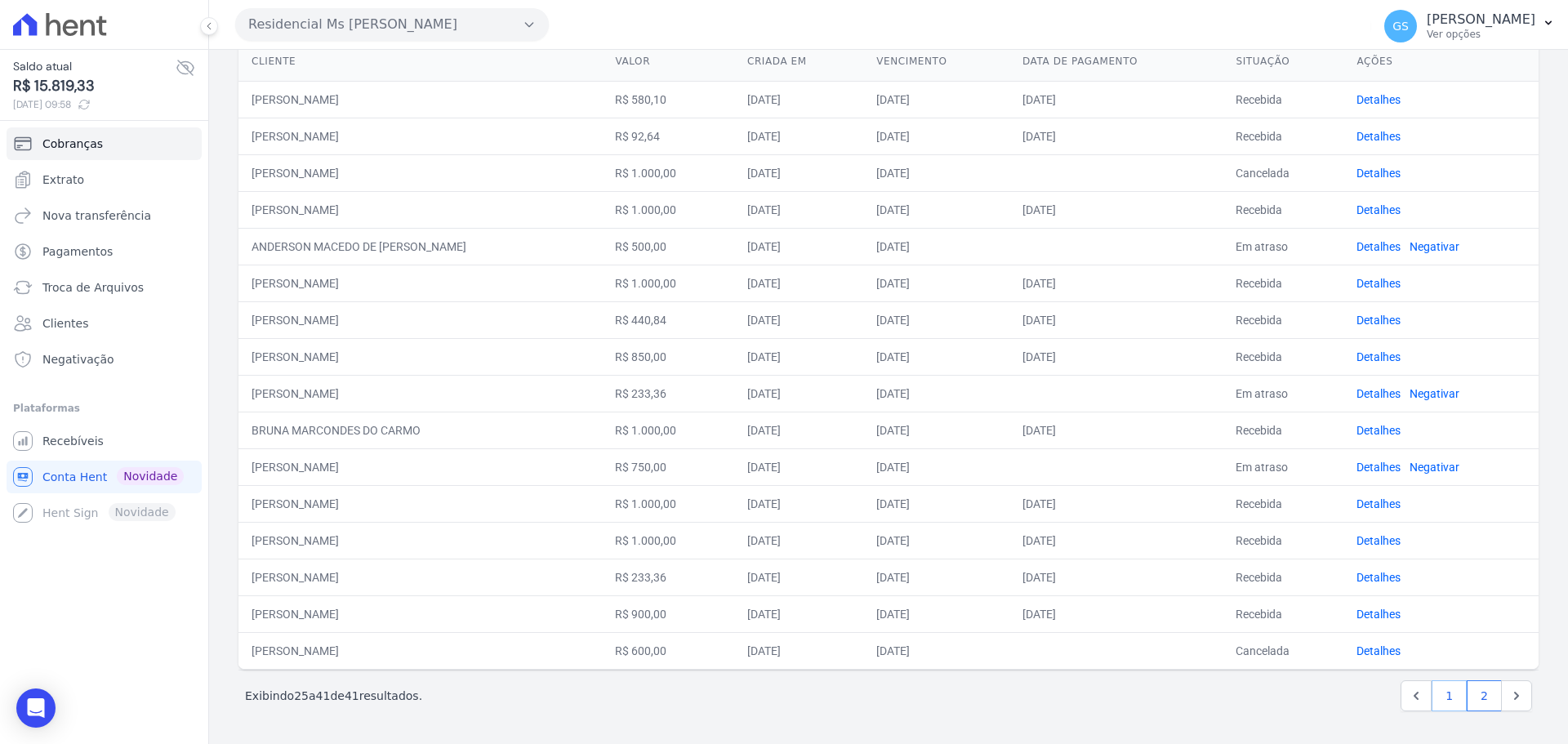
click at [1432, 702] on link "1" at bounding box center [1449, 696] width 35 height 31
